Goal: Find specific page/section: Find specific page/section

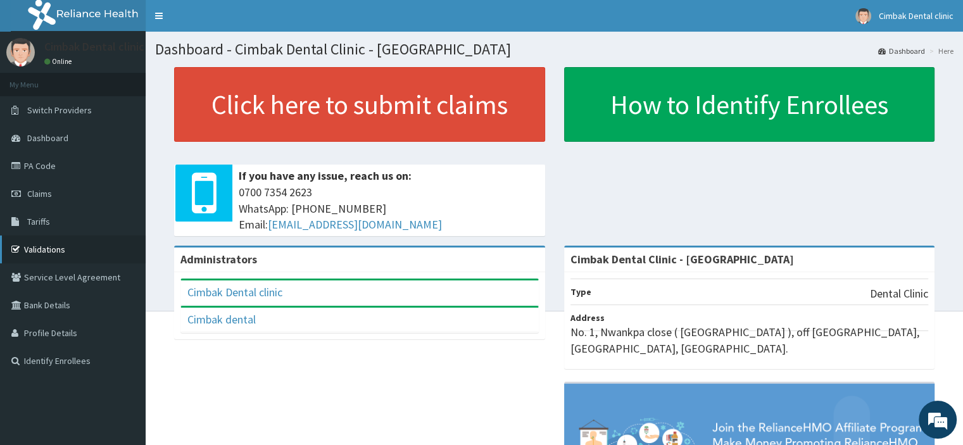
click at [91, 248] on link "Validations" at bounding box center [73, 250] width 146 height 28
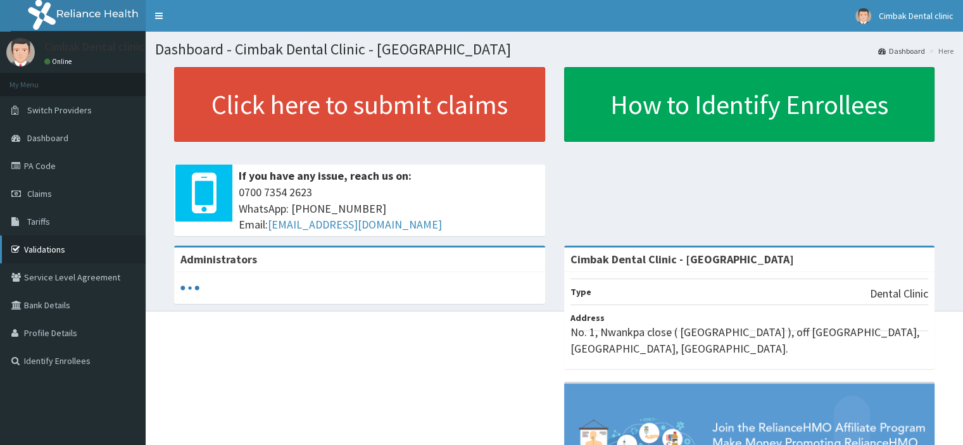
click at [53, 246] on link "Validations" at bounding box center [73, 250] width 146 height 28
